Goal: Information Seeking & Learning: Learn about a topic

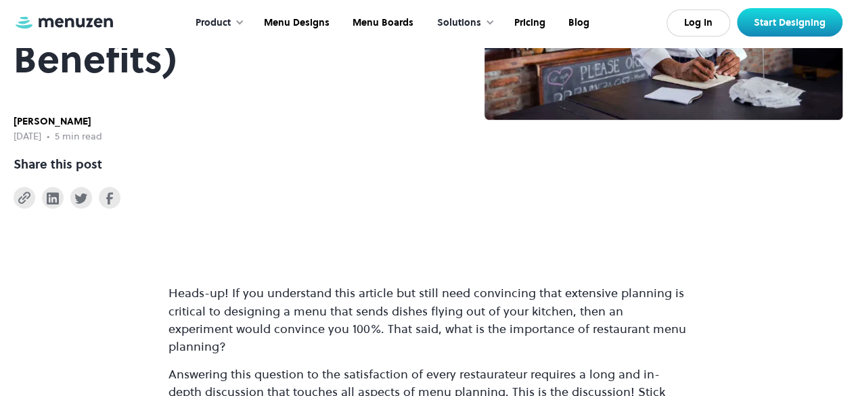
scroll to position [271, 0]
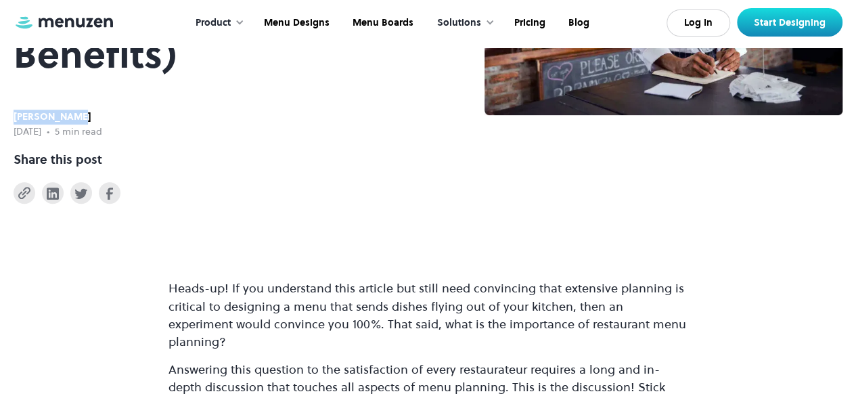
drag, startPoint x: 13, startPoint y: 114, endPoint x: 76, endPoint y: 124, distance: 64.3
copy div "[PERSON_NAME]"
drag, startPoint x: 9, startPoint y: 127, endPoint x: 71, endPoint y: 134, distance: 62.6
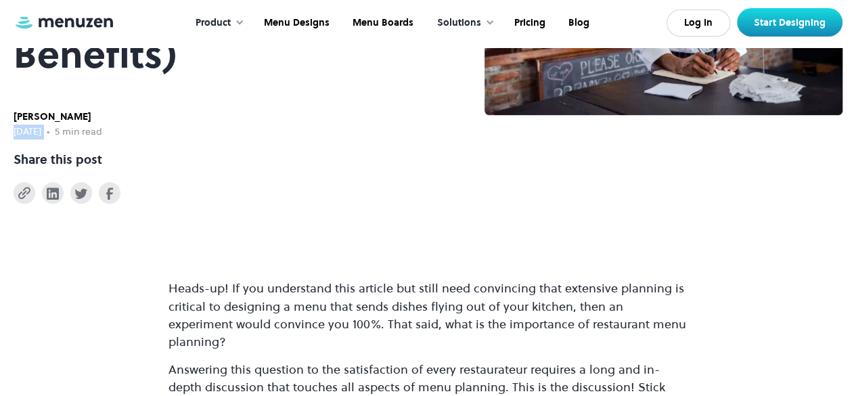
copy div "[DATE]"
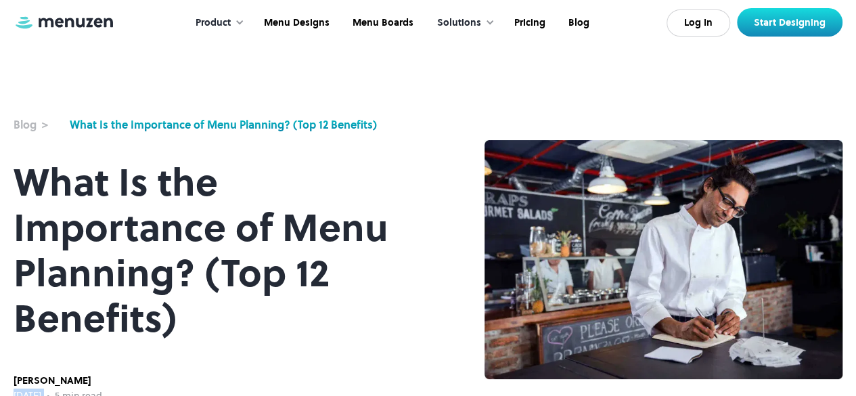
scroll to position [0, 0]
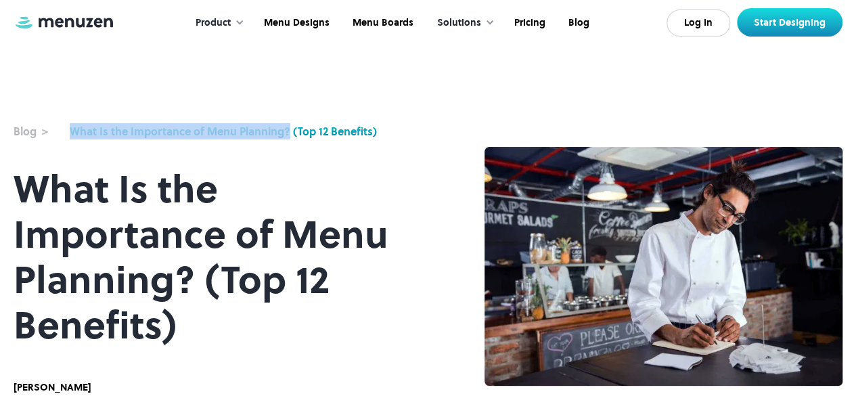
drag, startPoint x: 65, startPoint y: 125, endPoint x: 289, endPoint y: 137, distance: 224.9
click at [289, 137] on div "Blog > What Is the Importance of Menu Planning? (Top 12 Benefits)" at bounding box center [222, 131] width 417 height 16
copy div "Blog > What Is the Importance of Menu Planning?"
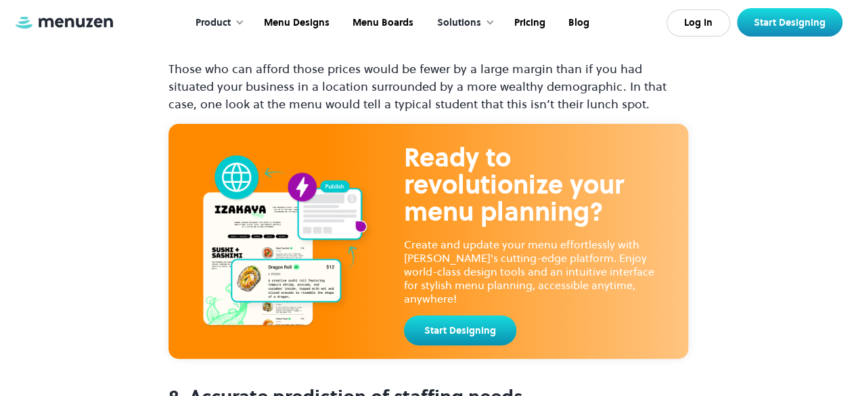
scroll to position [7734, 0]
